Goal: Find specific page/section: Find specific page/section

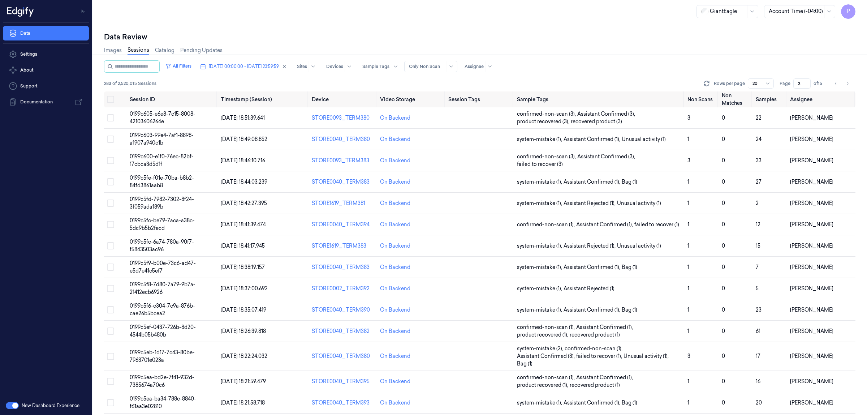
drag, startPoint x: 801, startPoint y: 83, endPoint x: 793, endPoint y: 84, distance: 8.0
click at [793, 84] on input "3" at bounding box center [801, 83] width 17 height 10
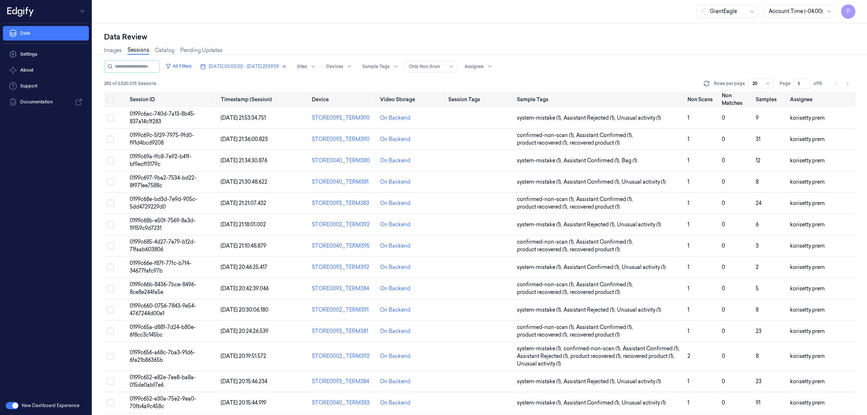
type input "1"
click at [720, 49] on div "Images Sessions Catalog Pending Updates" at bounding box center [479, 51] width 751 height 18
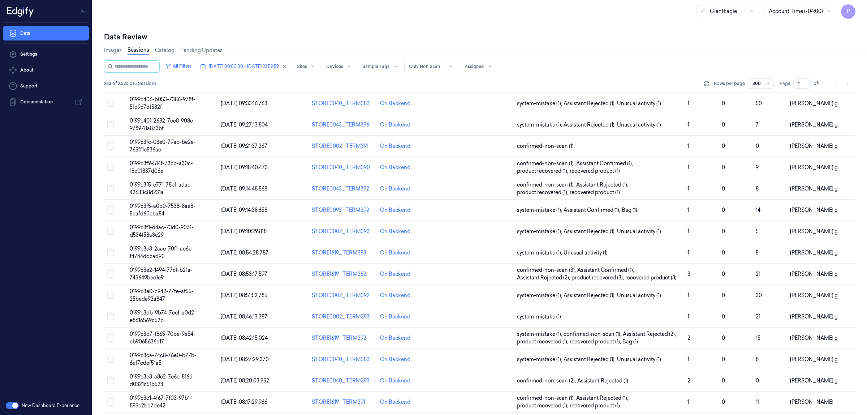
scroll to position [5812, 0]
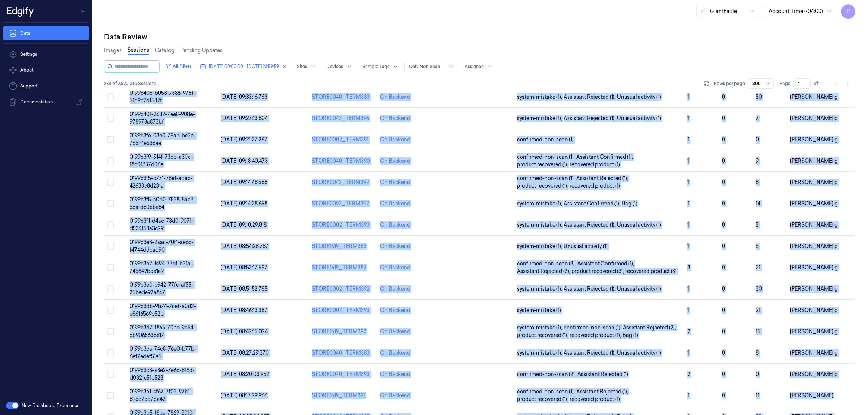
drag, startPoint x: 100, startPoint y: 99, endPoint x: 820, endPoint y: 400, distance: 780.7
click at [820, 400] on div "Data Review Images Sessions Catalog Pending Updates All Filters 08/10/2025 00:0…" at bounding box center [479, 219] width 775 height 392
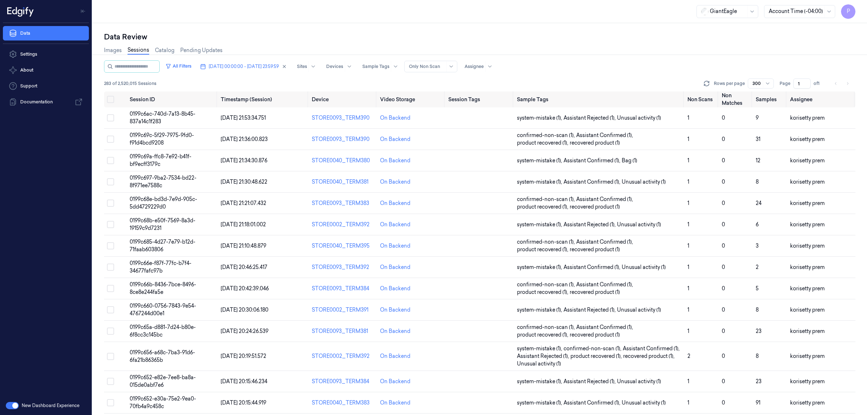
click at [842, 59] on div "Images Sessions Catalog Pending Updates" at bounding box center [479, 51] width 751 height 18
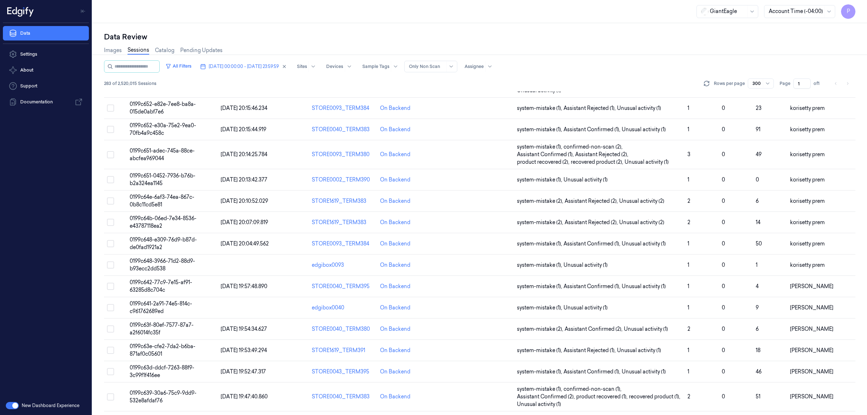
scroll to position [0, 0]
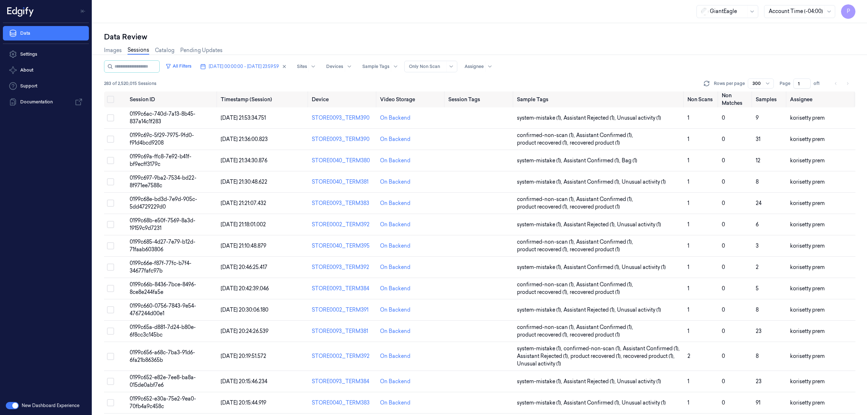
click at [565, 38] on div "Data Review" at bounding box center [479, 37] width 751 height 10
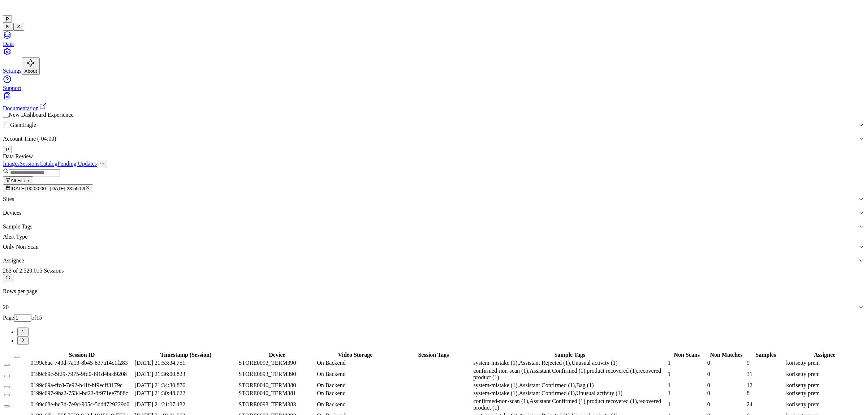
click at [89, 186] on icon "button" at bounding box center [88, 187] width 3 height 3
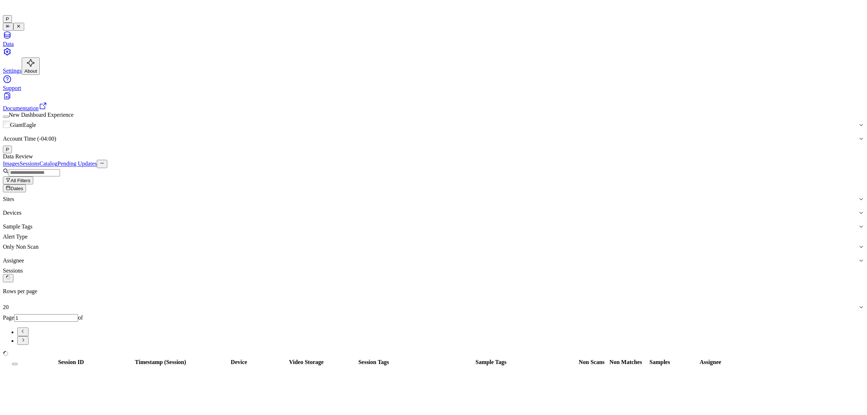
click at [23, 186] on span "Dates" at bounding box center [16, 188] width 13 height 5
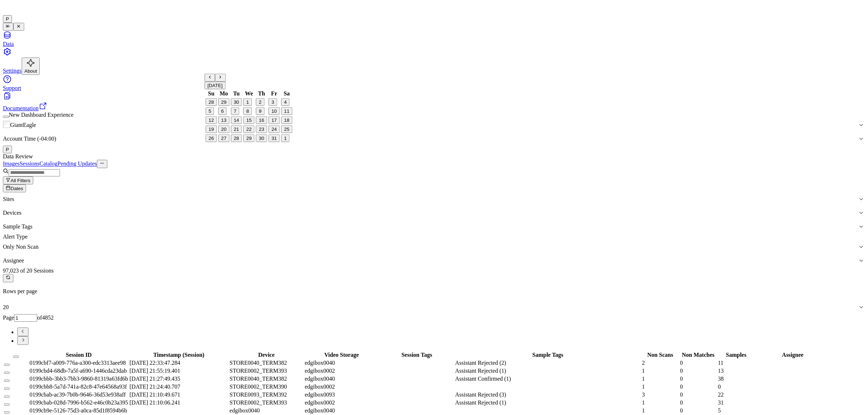
click at [259, 115] on button "9" at bounding box center [260, 111] width 8 height 8
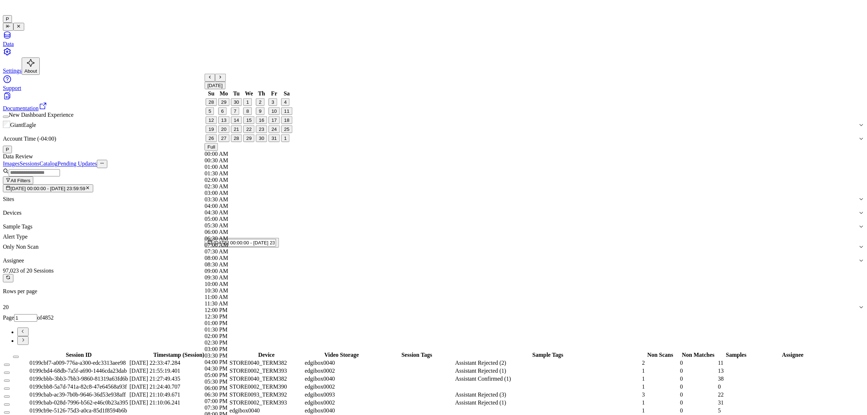
click at [369, 153] on div "Data Review" at bounding box center [433, 156] width 861 height 7
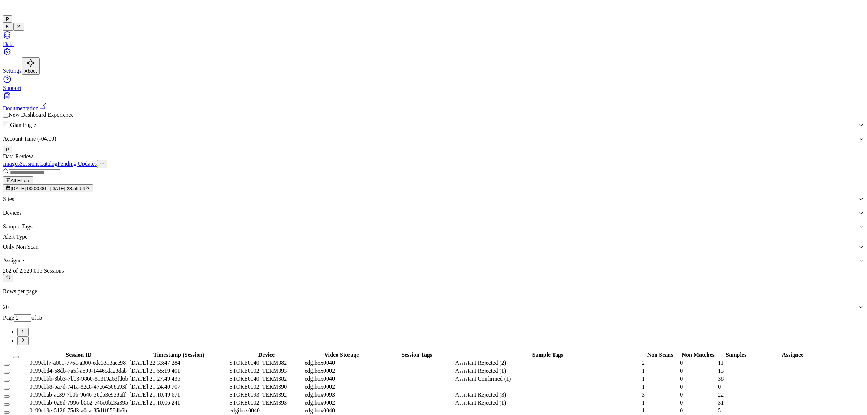
click at [644, 168] on div "All Filters [DATE] 00:00:00 - [DATE] 23:59:59 Sites Devices Sample Tags Alert T…" at bounding box center [433, 256] width 861 height 177
click at [31, 314] on input "1" at bounding box center [22, 318] width 17 height 8
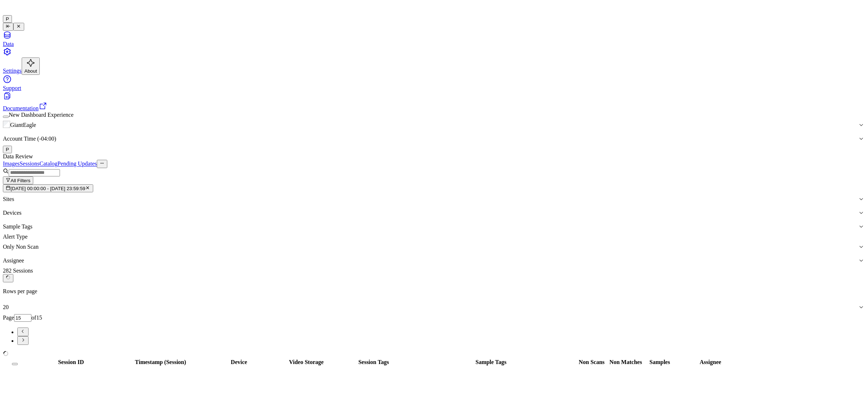
click at [786, 160] on div "Images Sessions Catalog Pending Updates" at bounding box center [433, 164] width 861 height 8
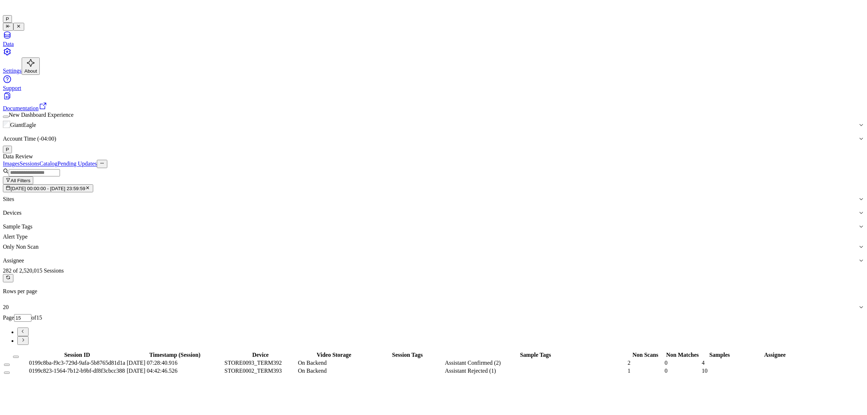
click at [26, 328] on icon "Go to previous page" at bounding box center [22, 330] width 5 height 5
type input "14"
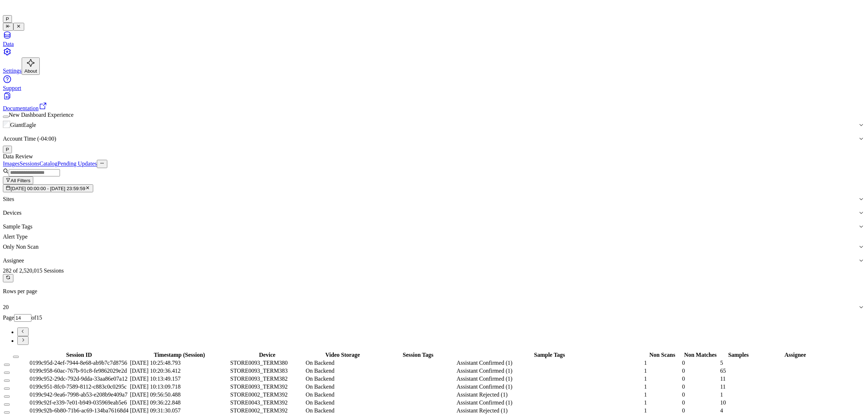
click at [26, 328] on icon "Go to previous page" at bounding box center [22, 330] width 5 height 5
click at [585, 153] on div "Data Review" at bounding box center [433, 156] width 861 height 7
click at [618, 153] on div "Data Review" at bounding box center [433, 156] width 861 height 7
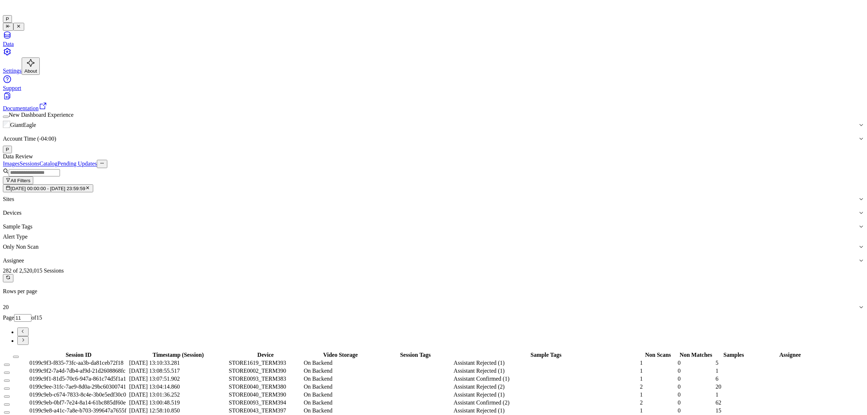
click at [26, 328] on icon "Go to previous page" at bounding box center [22, 330] width 5 height 5
type input "10"
